Goal: Task Accomplishment & Management: Use online tool/utility

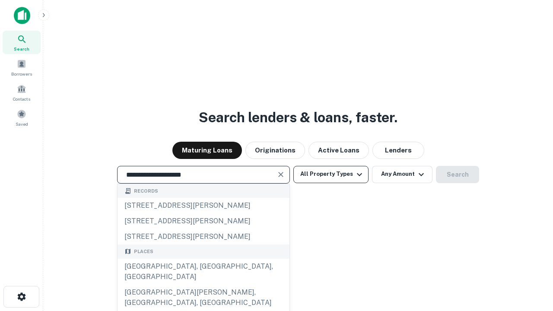
click at [203, 285] on div "Santa Monica, CA, USA" at bounding box center [204, 272] width 172 height 26
type input "**********"
click at [331, 174] on button "All Property Types" at bounding box center [330, 174] width 75 height 17
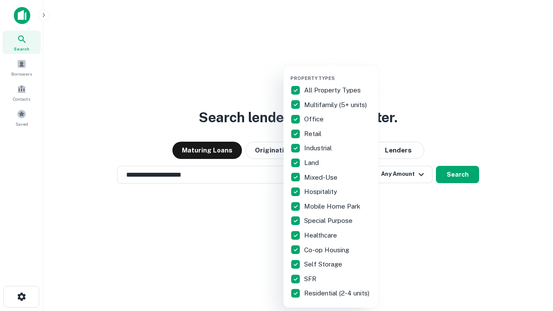
click at [338, 73] on button "button" at bounding box center [337, 73] width 95 height 0
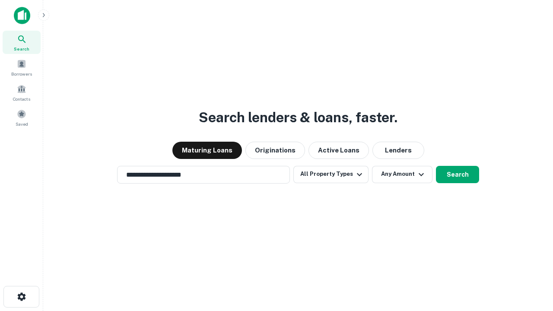
scroll to position [13, 0]
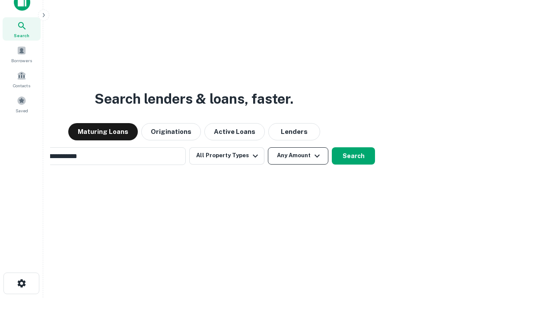
click at [268, 147] on button "Any Amount" at bounding box center [298, 155] width 60 height 17
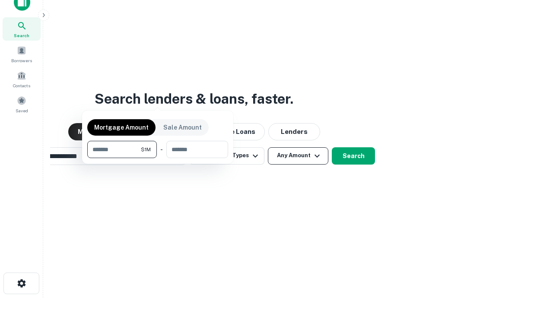
scroll to position [14, 0]
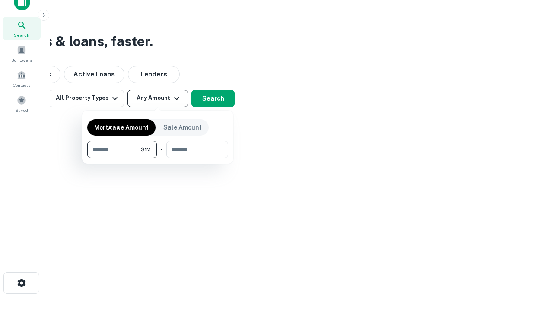
type input "*******"
click at [158, 158] on button "button" at bounding box center [157, 158] width 141 height 0
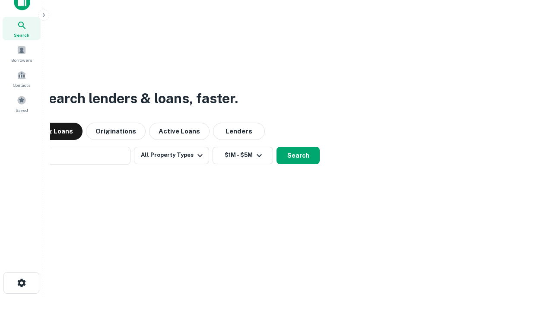
scroll to position [13, 0]
click at [277, 147] on button "Search" at bounding box center [298, 155] width 43 height 17
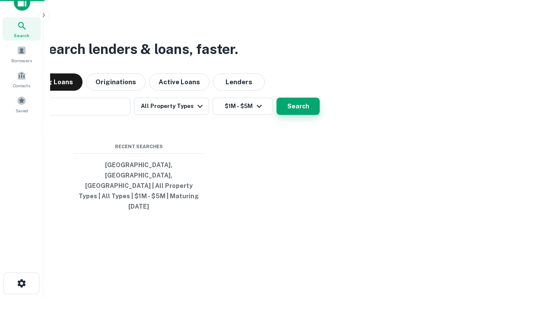
scroll to position [14, 0]
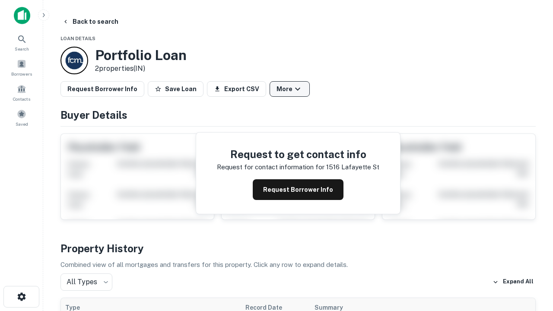
click at [290, 89] on button "More" at bounding box center [290, 89] width 40 height 16
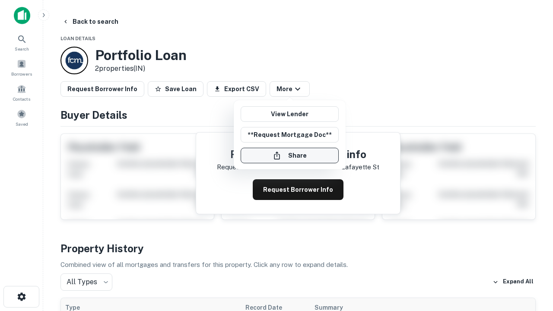
click at [290, 156] on button "Share" at bounding box center [290, 156] width 98 height 16
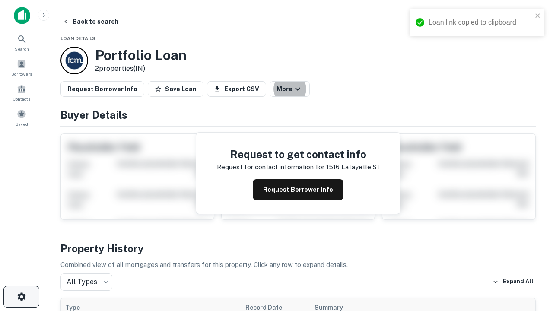
click at [21, 297] on icon "button" at bounding box center [21, 297] width 10 height 10
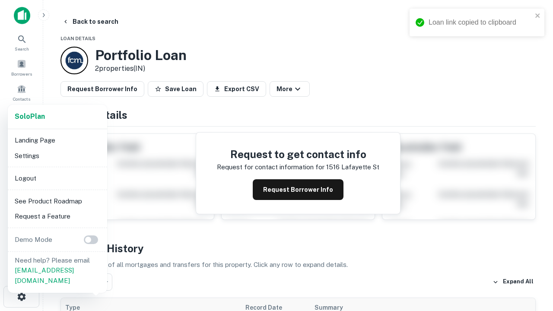
click at [57, 178] on li "Logout" at bounding box center [57, 179] width 92 height 16
